Goal: Information Seeking & Learning: Find specific fact

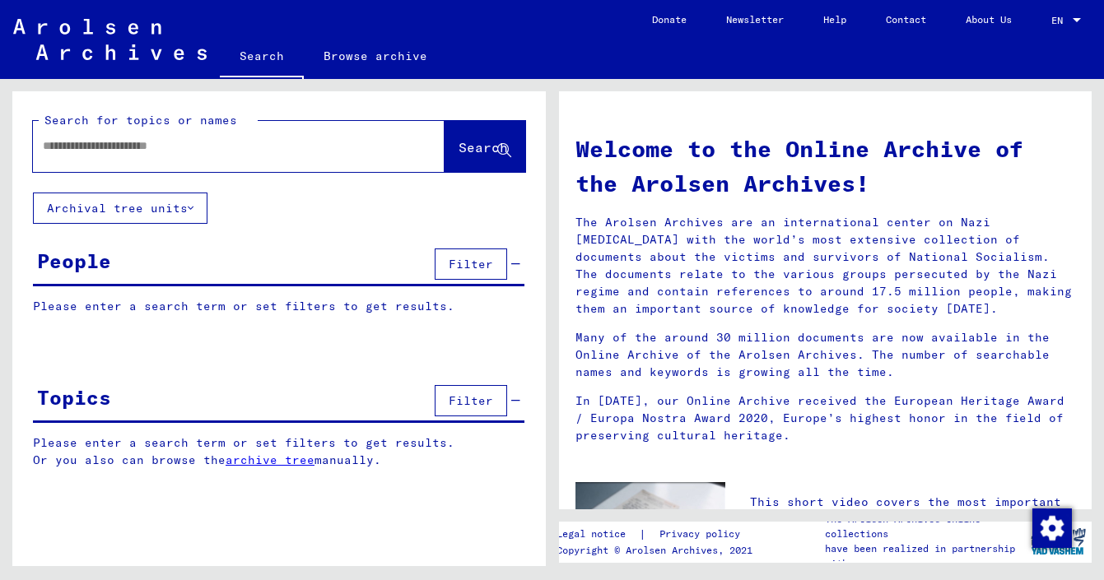
click at [105, 154] on input "text" at bounding box center [219, 145] width 352 height 17
type input "**********"
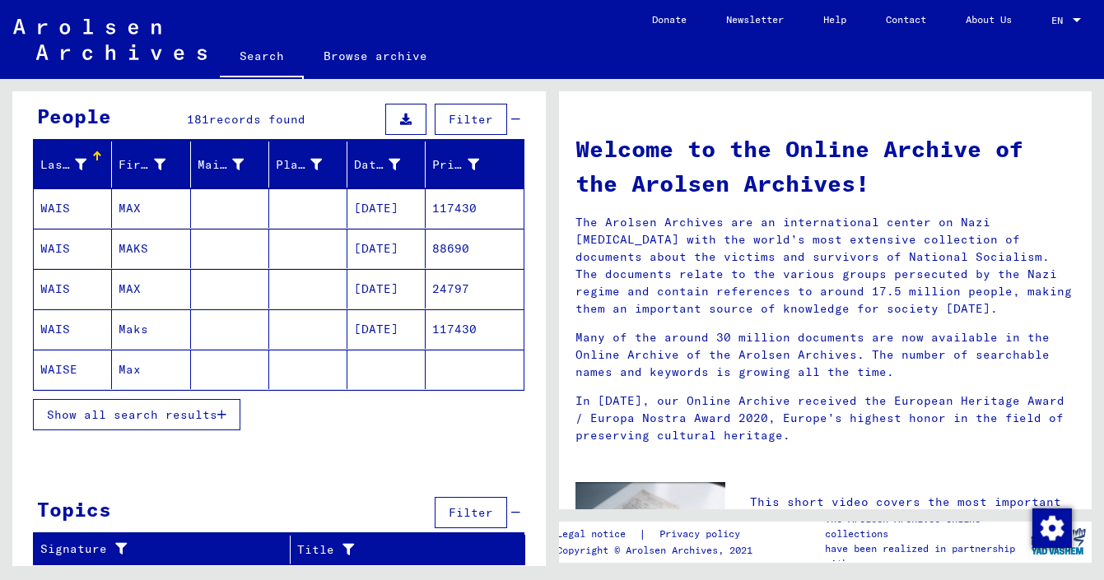
click at [183, 420] on span "Show all search results" at bounding box center [132, 415] width 170 height 15
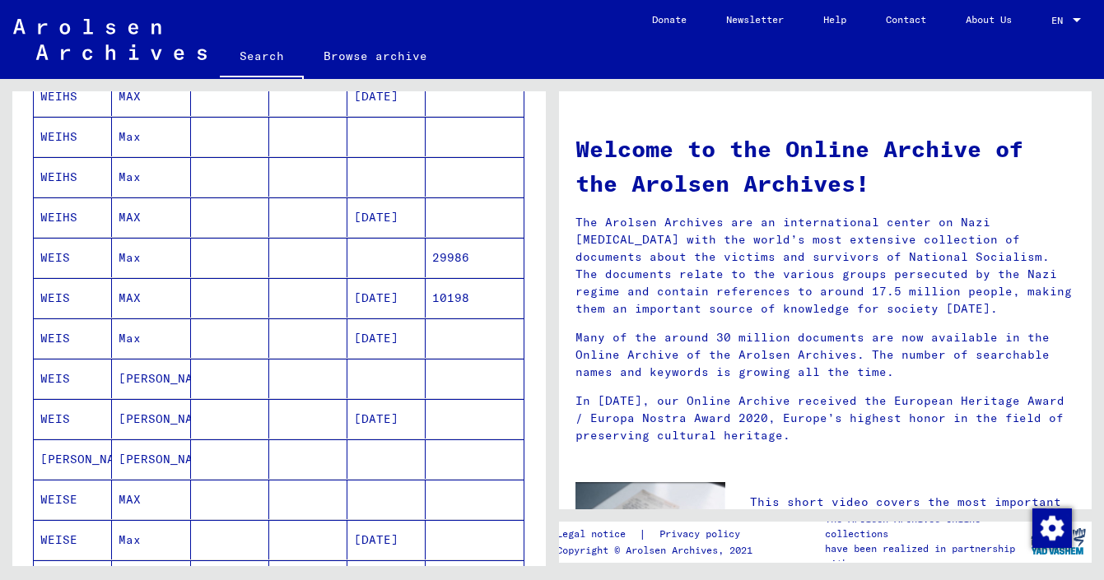
scroll to position [622, 0]
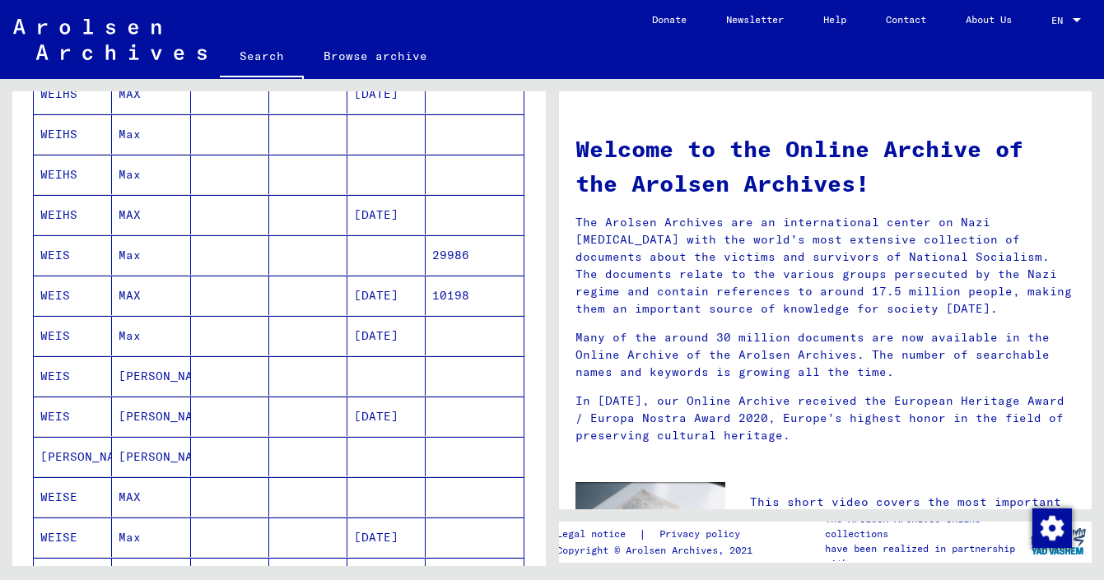
click at [154, 417] on mat-cell "[PERSON_NAME]" at bounding box center [151, 417] width 78 height 40
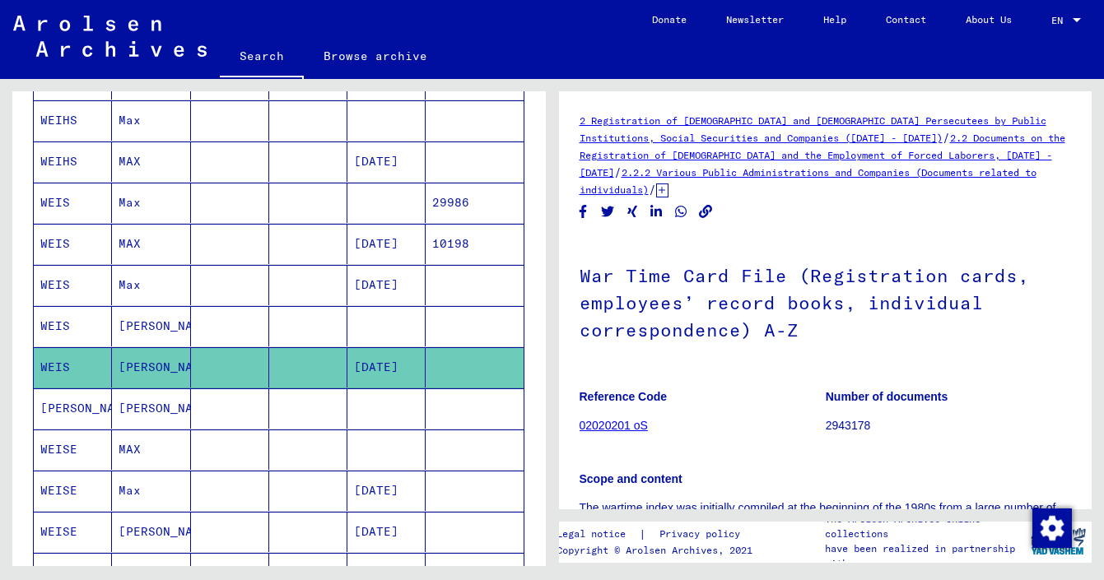
scroll to position [695, 0]
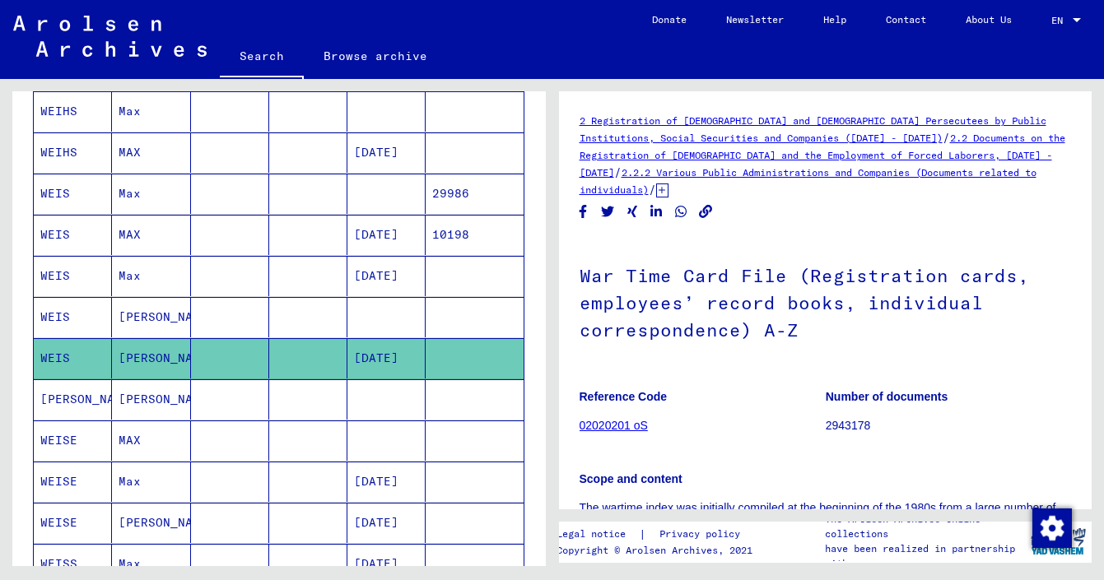
click at [148, 407] on mat-cell "[PERSON_NAME]" at bounding box center [151, 400] width 78 height 40
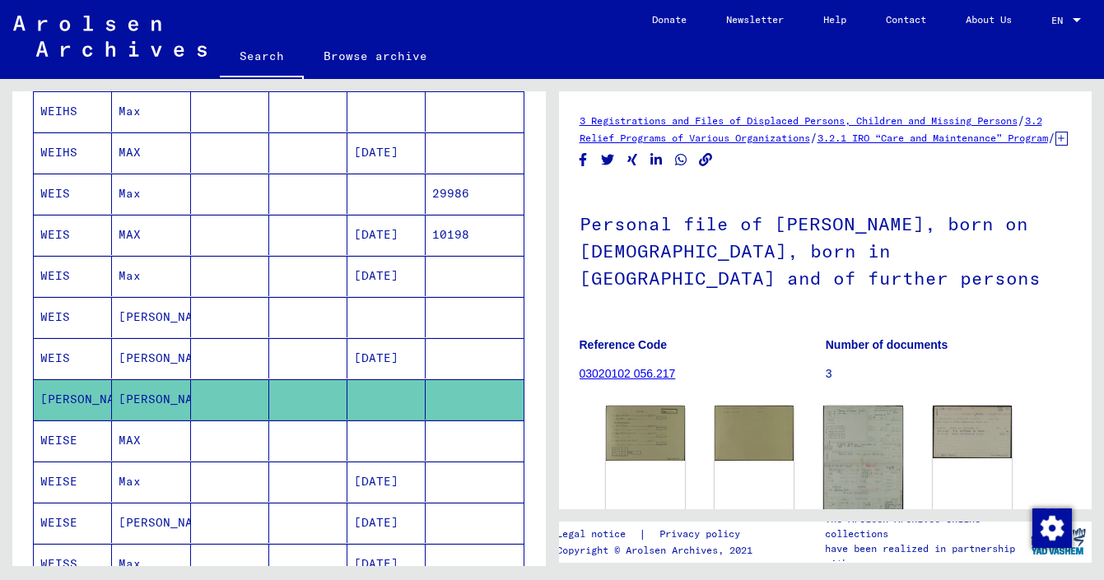
click at [155, 318] on mat-cell "[PERSON_NAME]" at bounding box center [151, 317] width 78 height 40
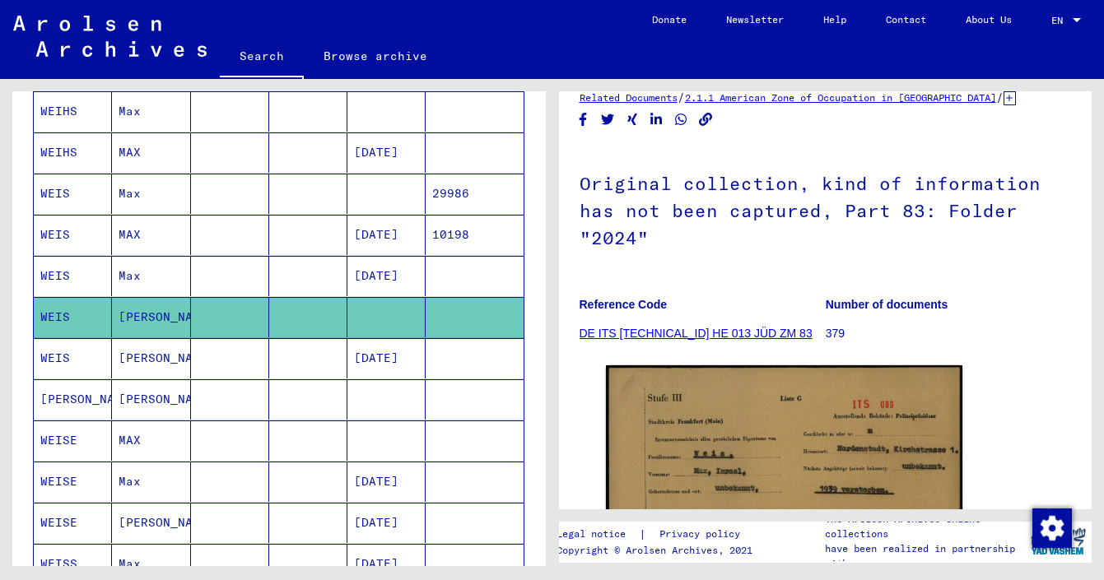
scroll to position [93, 0]
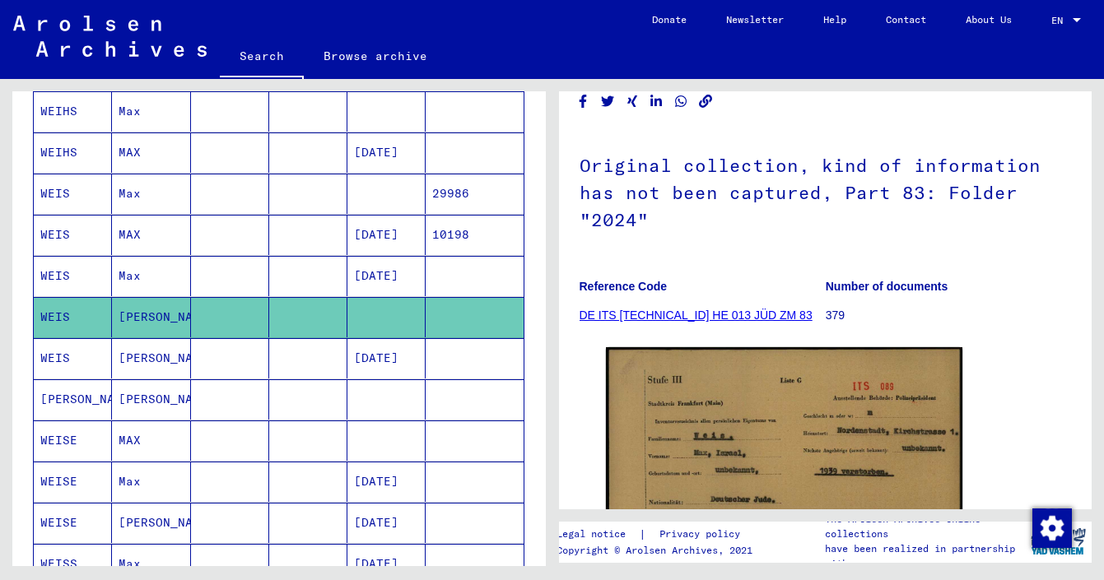
click at [127, 268] on mat-cell "Max" at bounding box center [151, 276] width 78 height 40
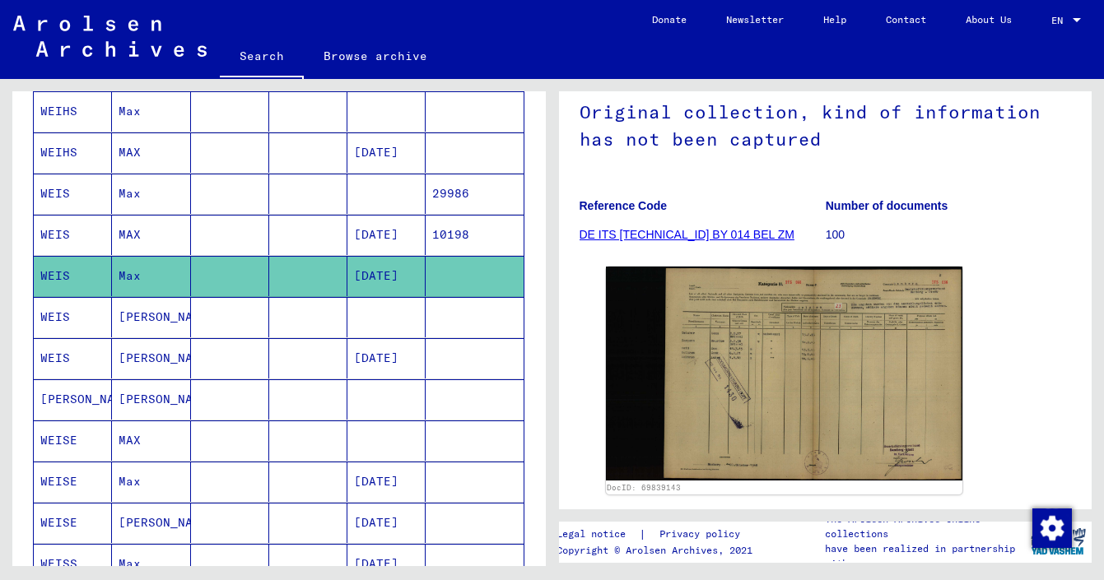
scroll to position [151, 0]
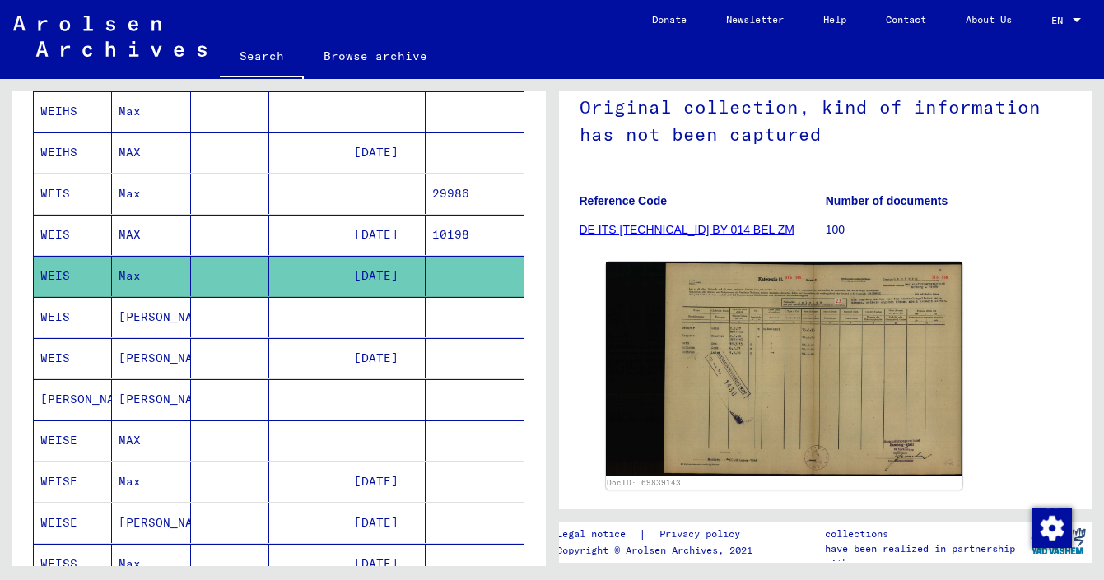
click at [119, 236] on mat-cell "MAX" at bounding box center [151, 235] width 78 height 40
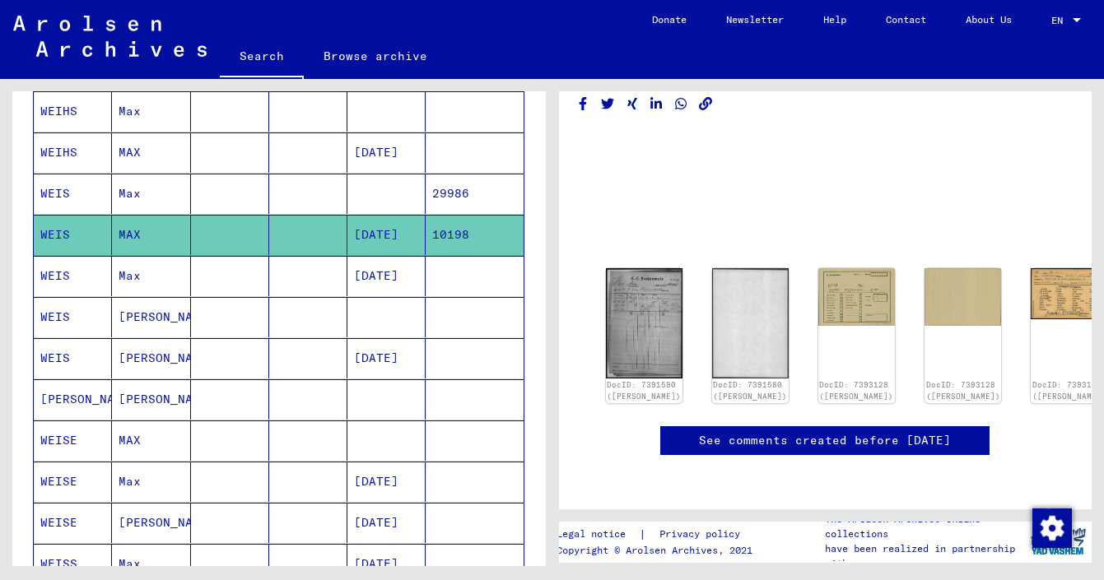
click at [124, 198] on mat-cell "Max" at bounding box center [151, 194] width 78 height 40
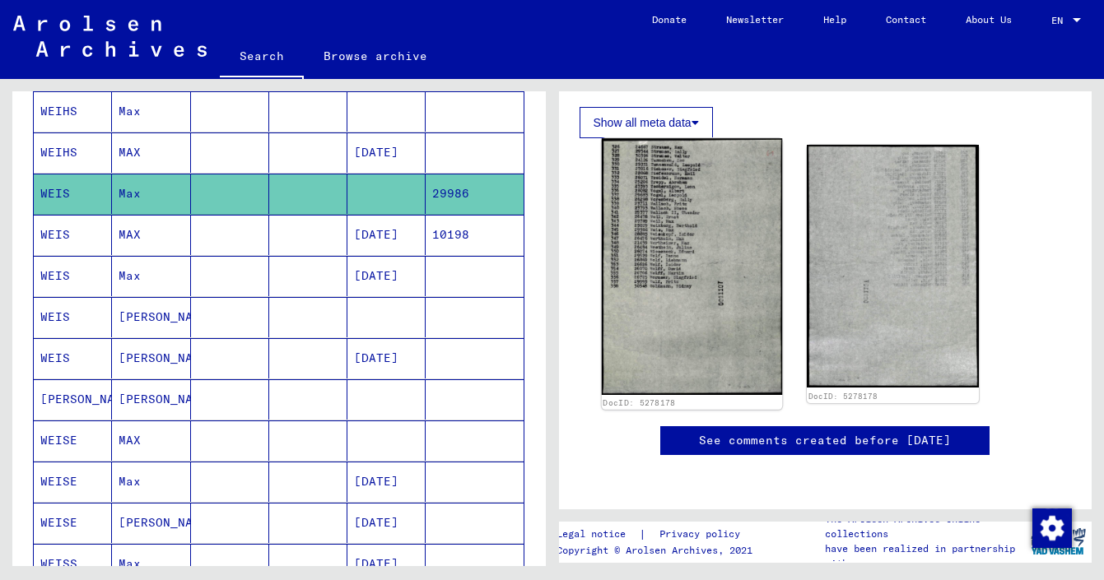
scroll to position [659, 0]
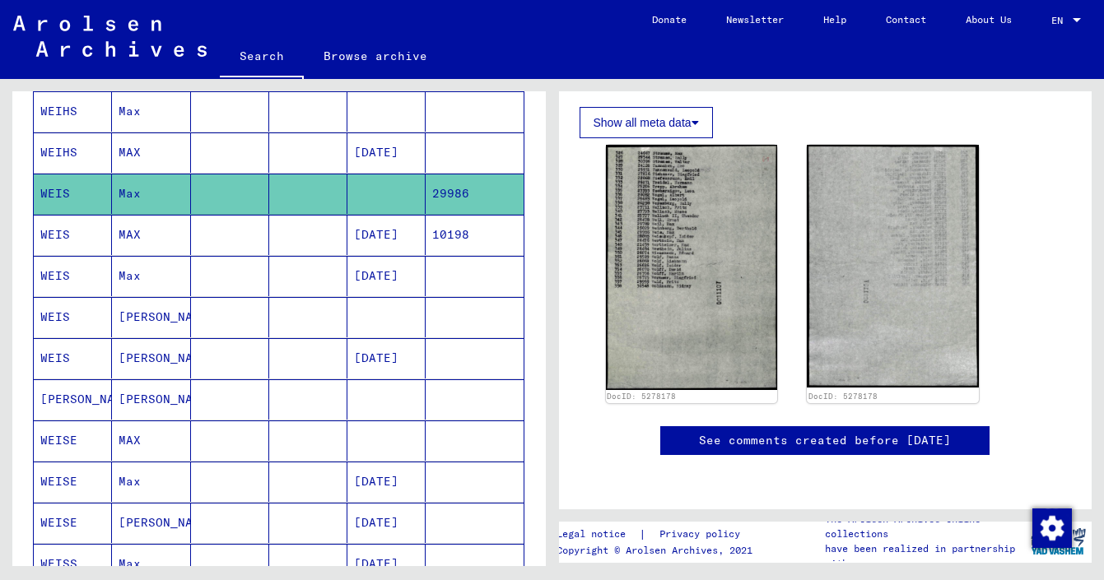
click at [753, 432] on link "See comments created before [DATE]" at bounding box center [825, 440] width 252 height 17
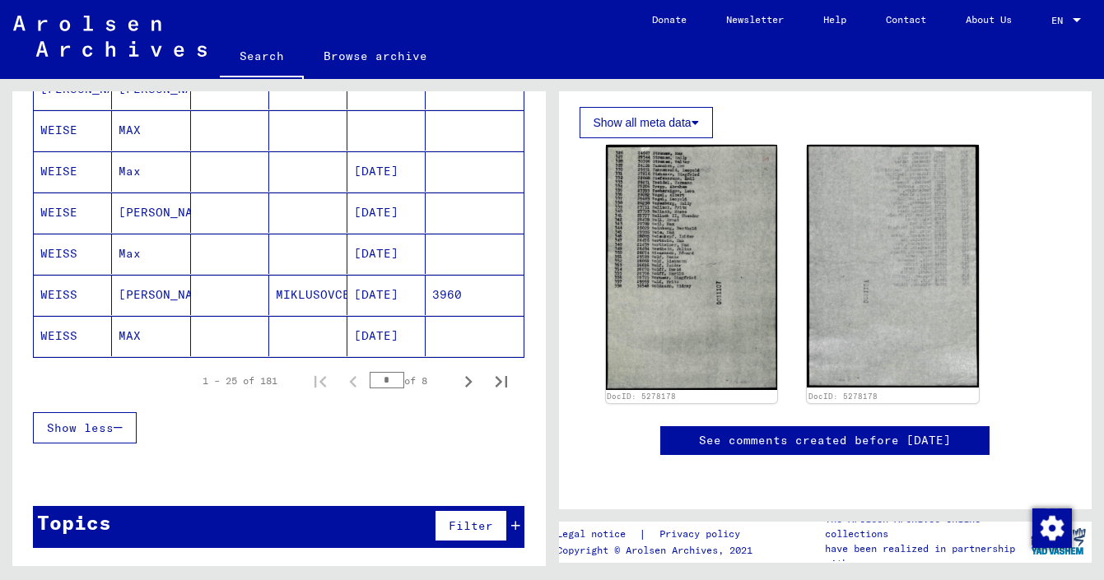
scroll to position [1005, 0]
click at [470, 383] on icon "Next page" at bounding box center [468, 382] width 7 height 12
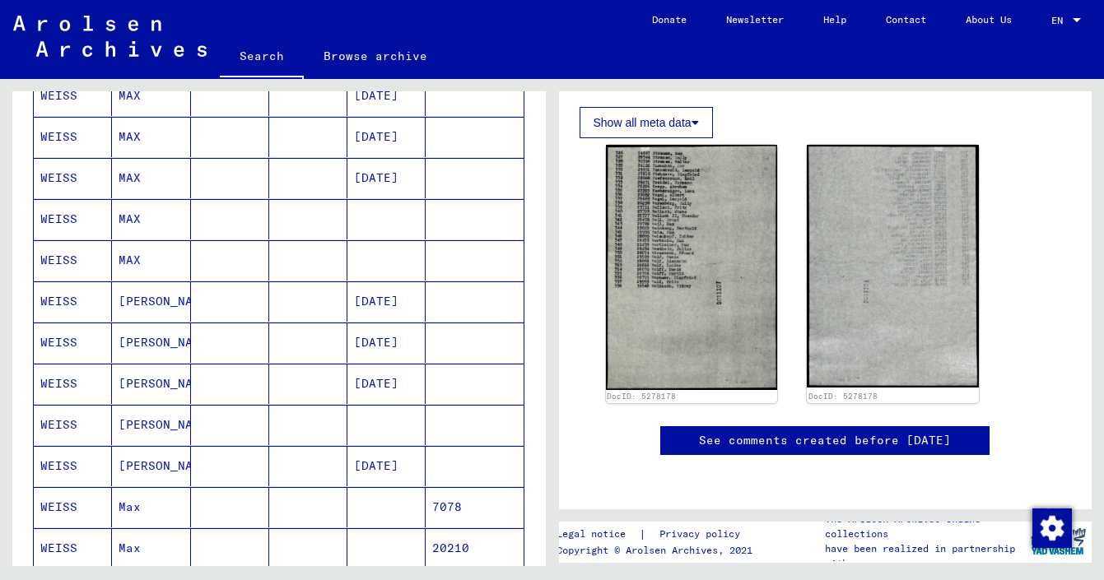
scroll to position [668, 0]
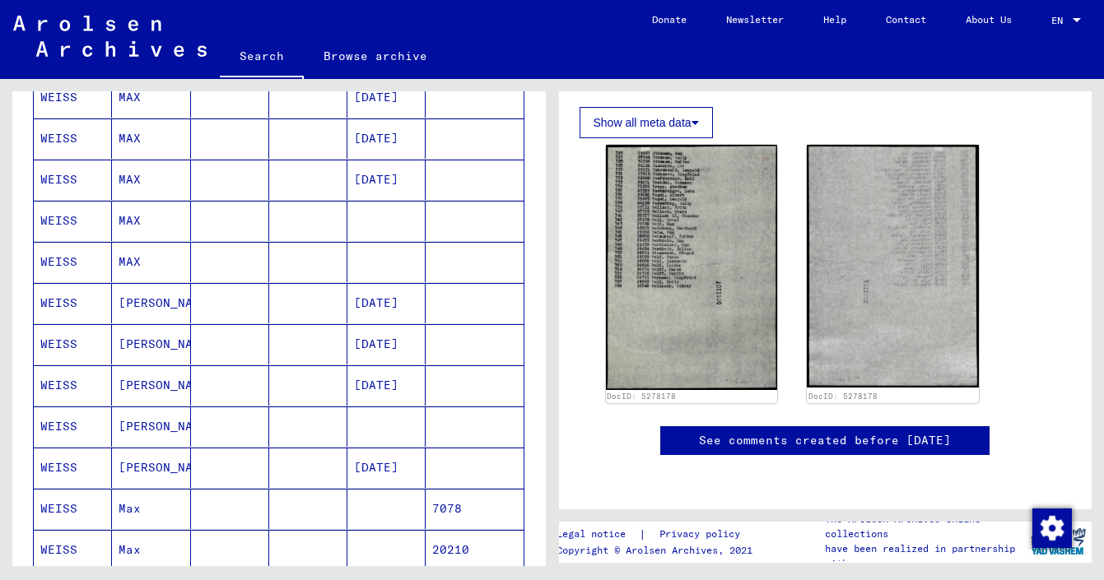
click at [69, 179] on mat-cell "WEISS" at bounding box center [73, 180] width 78 height 40
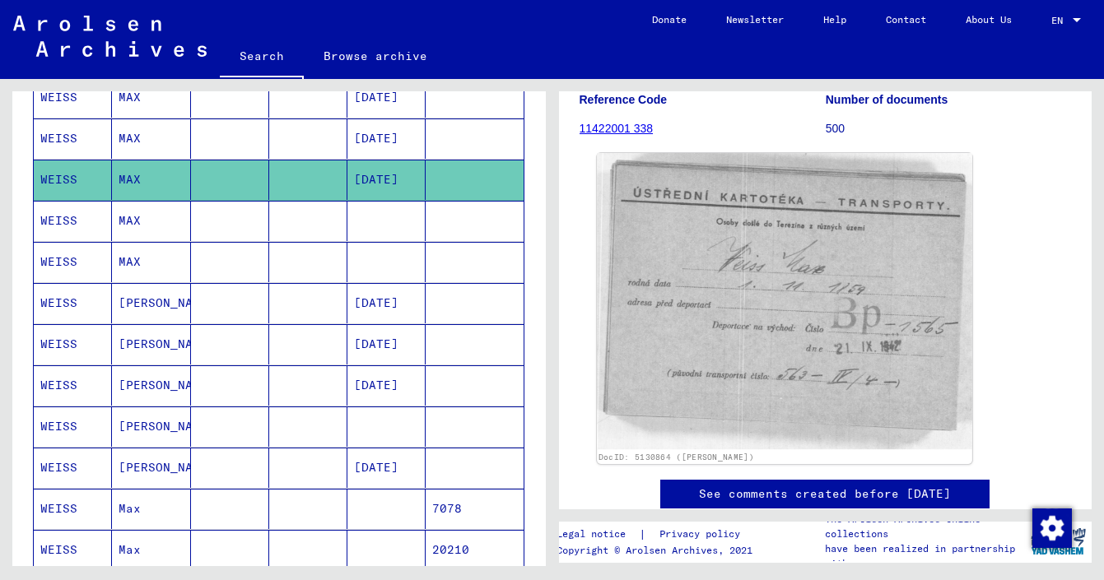
scroll to position [173, 0]
click at [745, 358] on img at bounding box center [784, 302] width 375 height 296
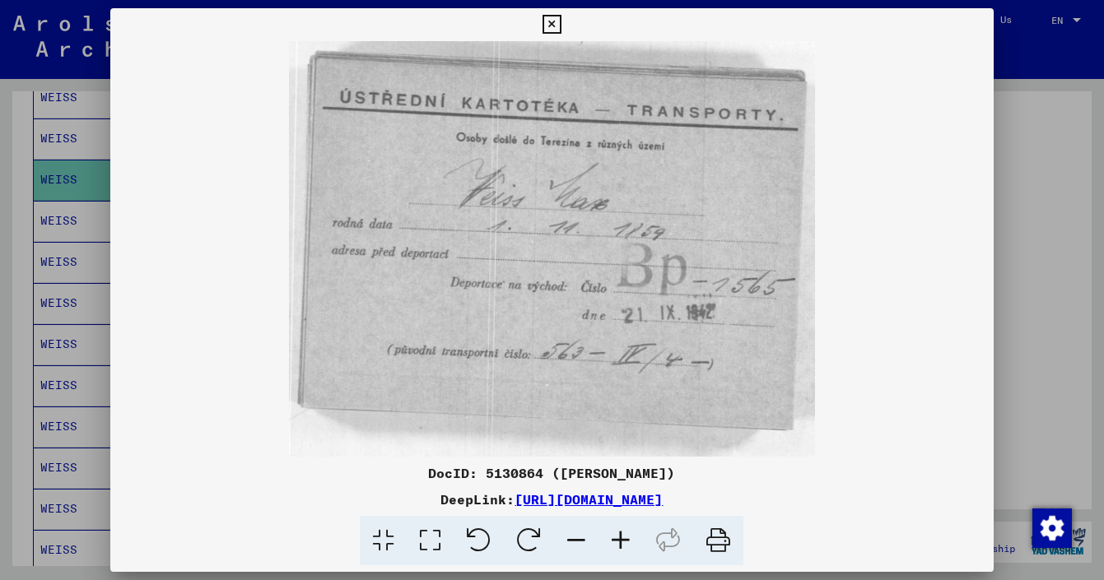
click at [806, 387] on img at bounding box center [551, 249] width 883 height 416
click at [621, 540] on icon at bounding box center [621, 541] width 44 height 50
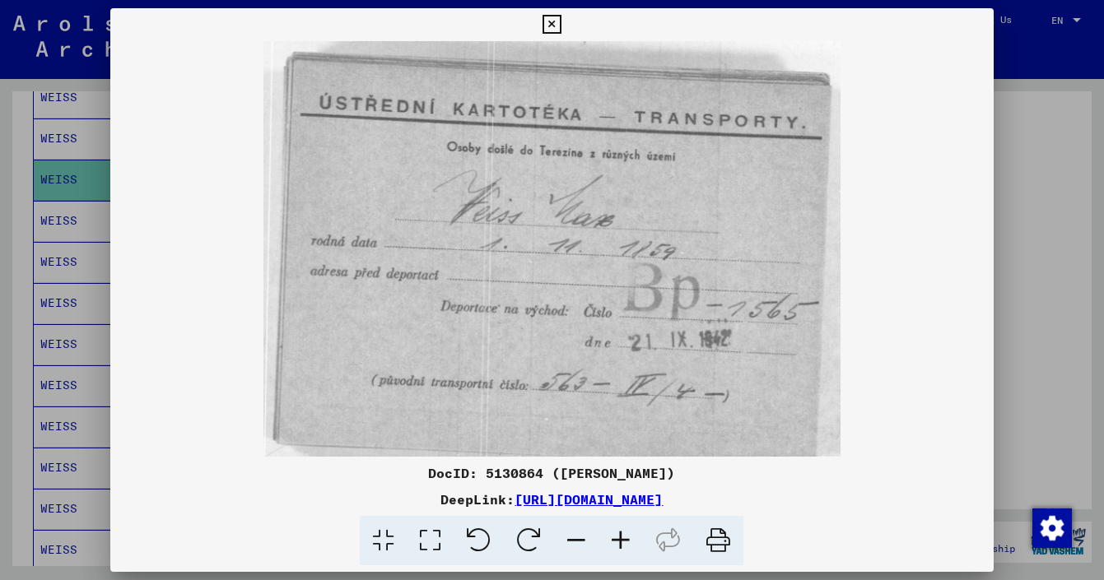
click at [622, 539] on icon at bounding box center [621, 541] width 44 height 50
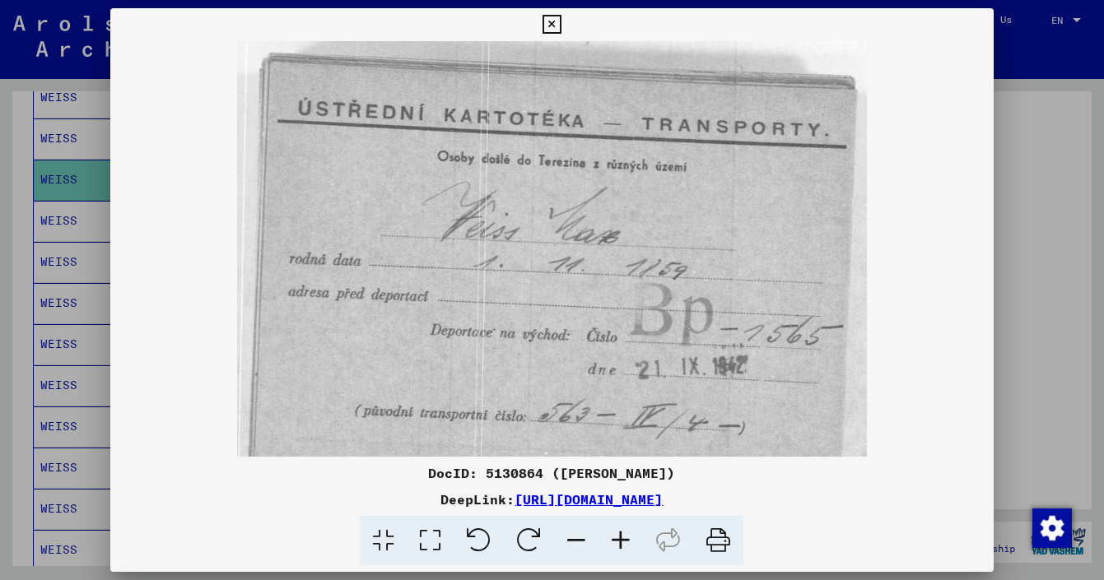
click at [622, 539] on icon at bounding box center [621, 541] width 44 height 50
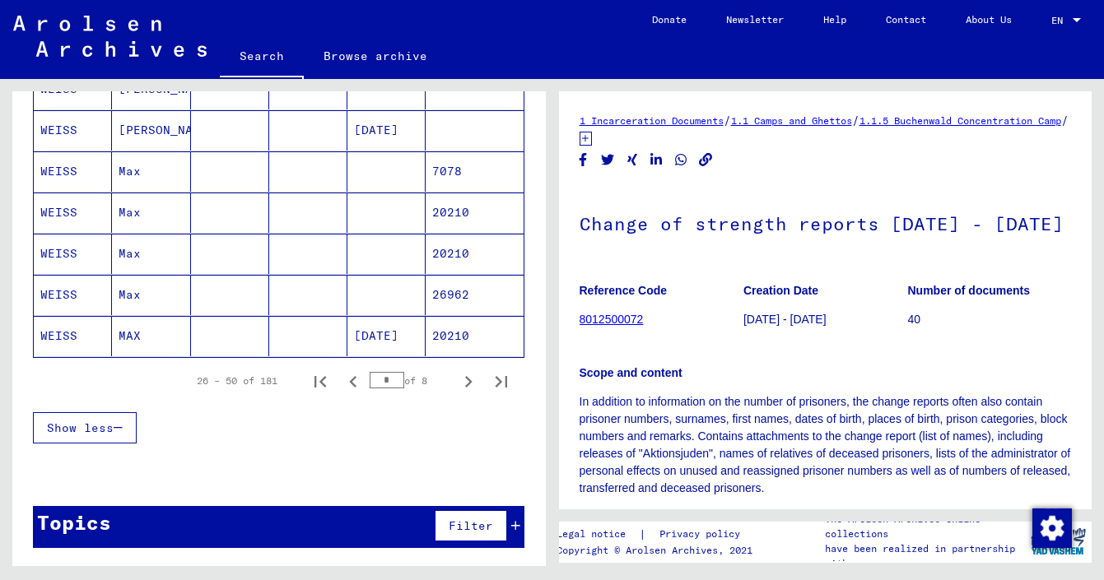
scroll to position [1005, 0]
click at [353, 385] on icon "Previous page" at bounding box center [352, 382] width 7 height 12
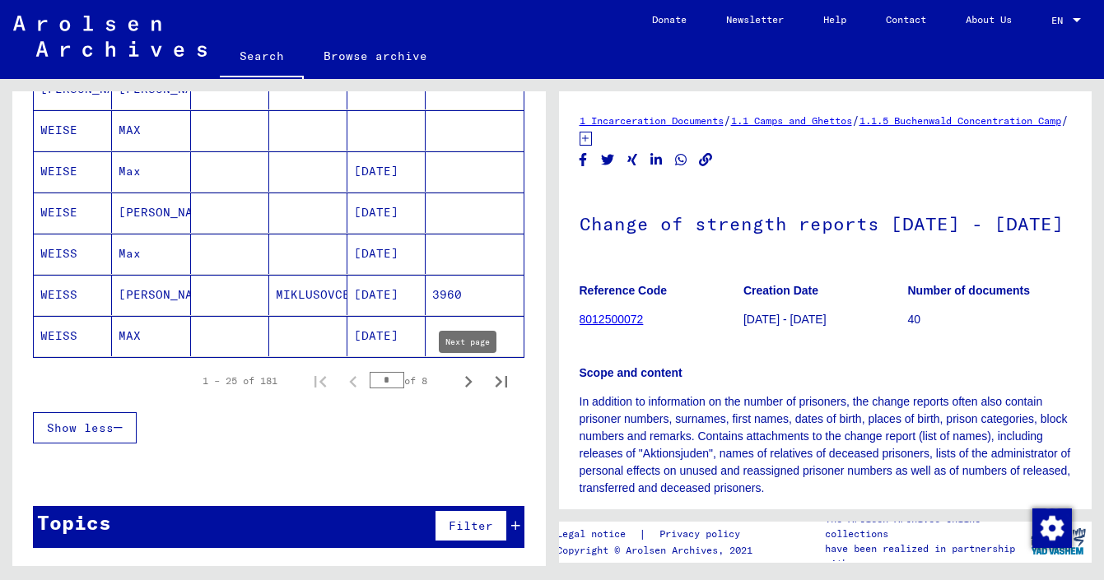
click at [473, 387] on icon "Next page" at bounding box center [468, 382] width 23 height 23
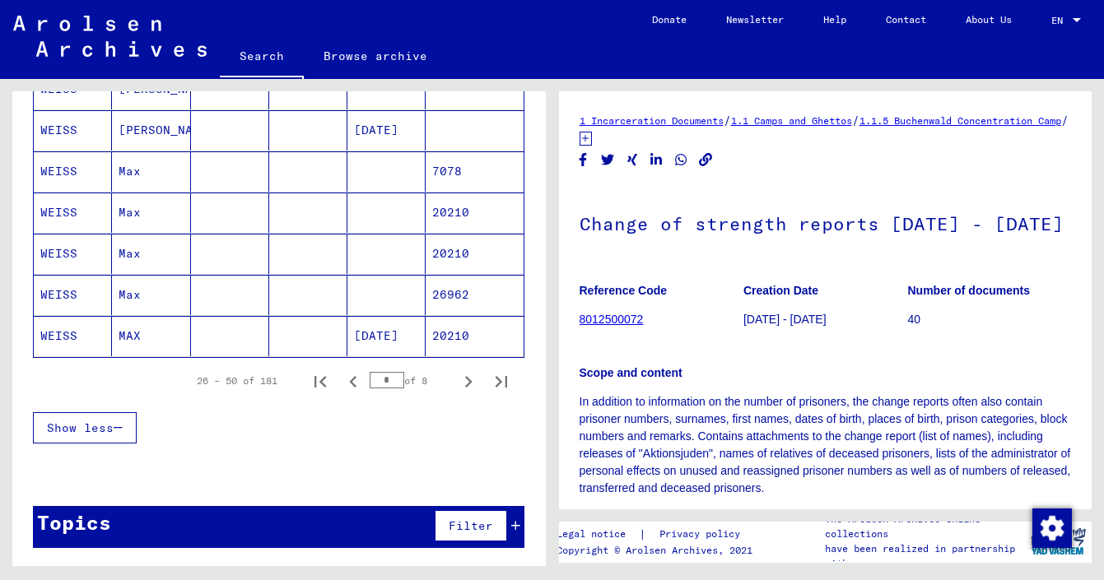
click at [473, 387] on icon "Next page" at bounding box center [468, 382] width 23 height 23
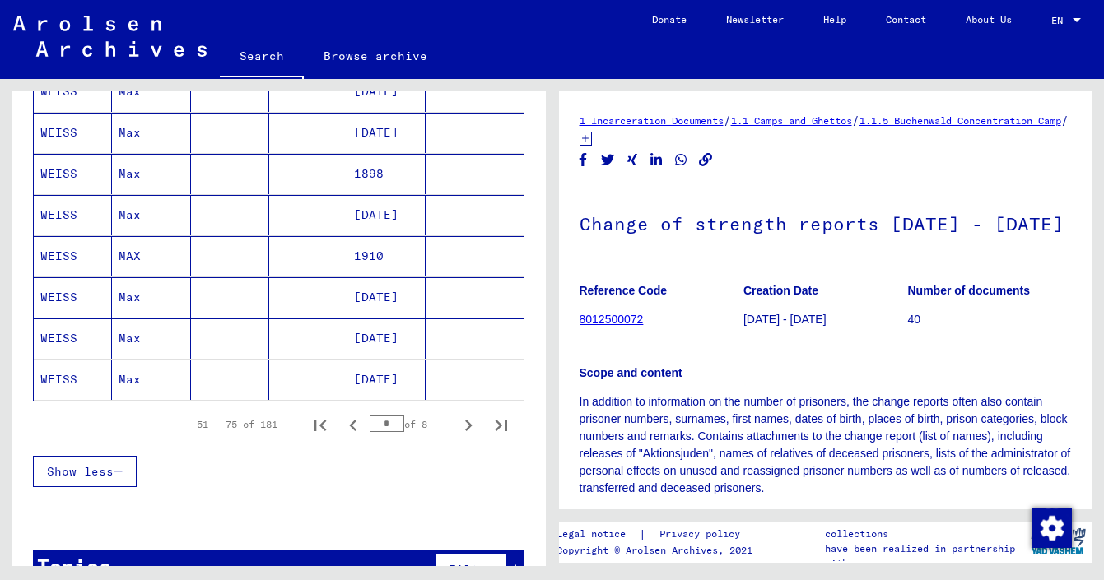
scroll to position [963, 0]
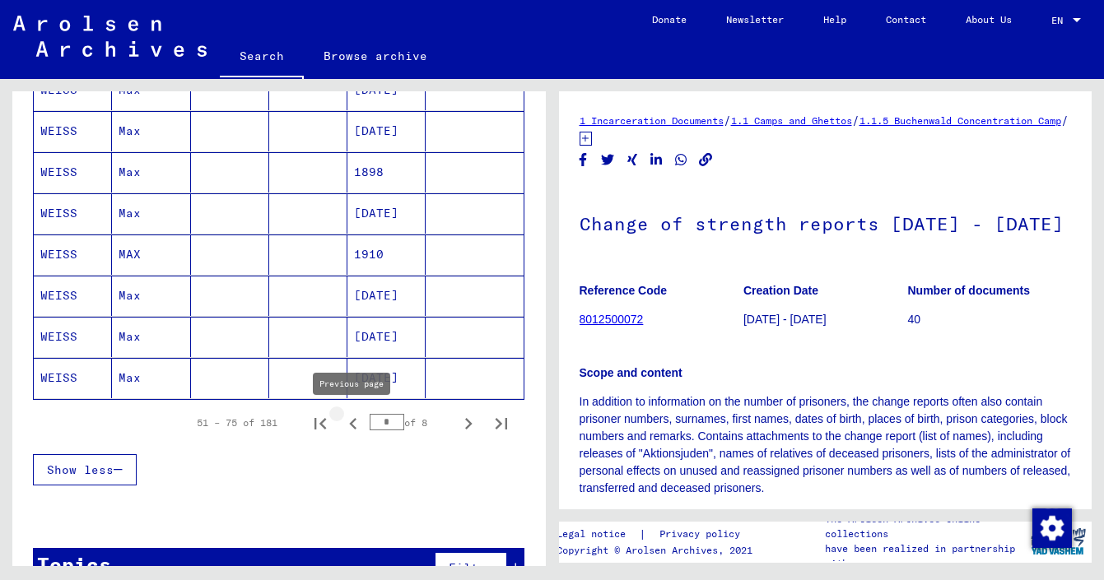
click at [356, 425] on icon "Previous page" at bounding box center [353, 423] width 23 height 23
type input "*"
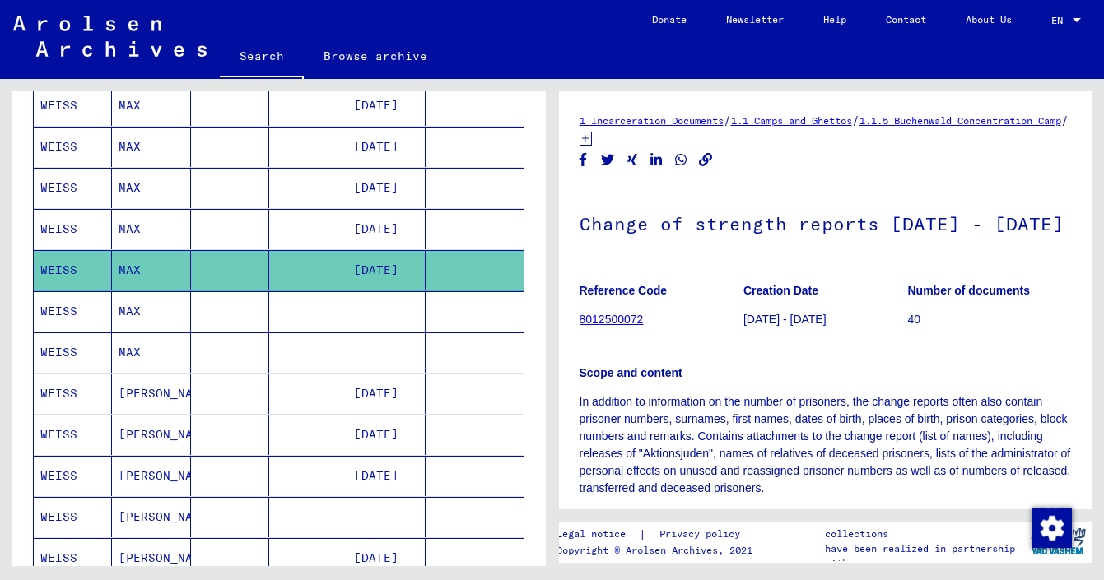
scroll to position [575, 0]
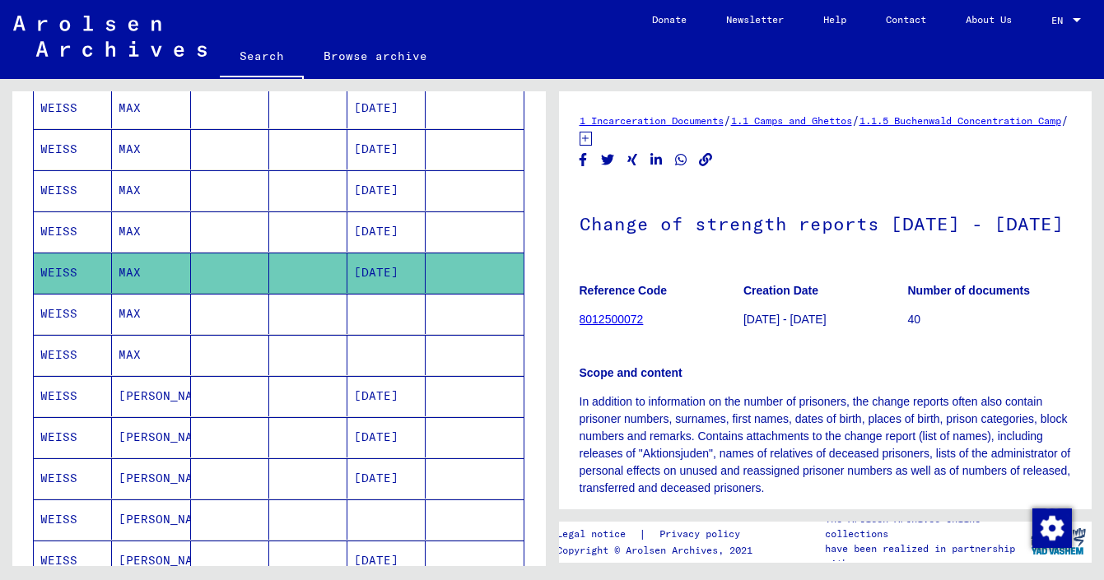
click at [381, 276] on mat-cell "[DATE]" at bounding box center [386, 273] width 78 height 40
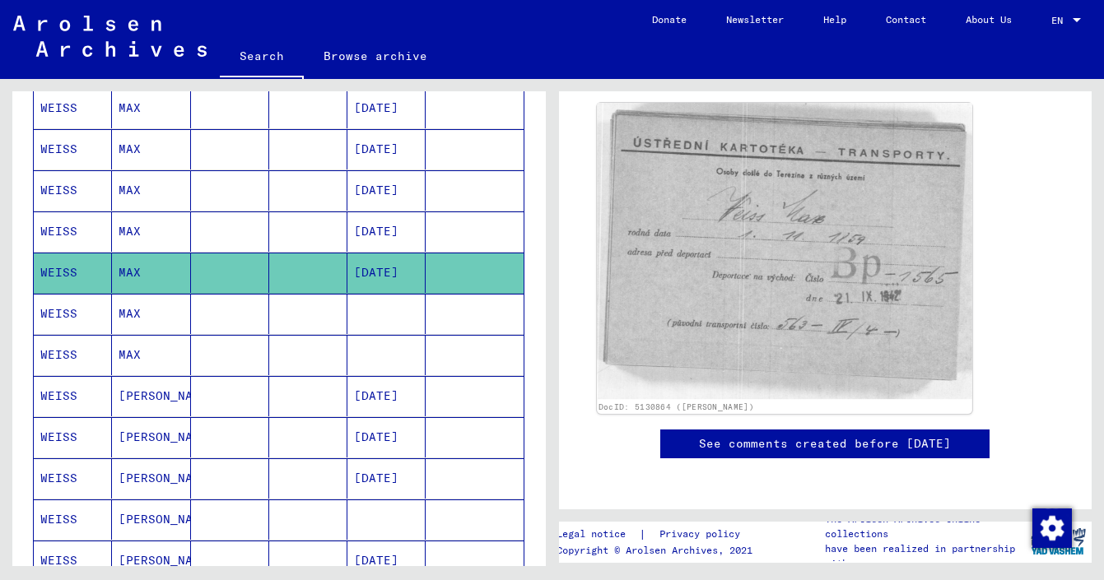
scroll to position [226, 0]
